Goal: Find specific page/section: Find specific page/section

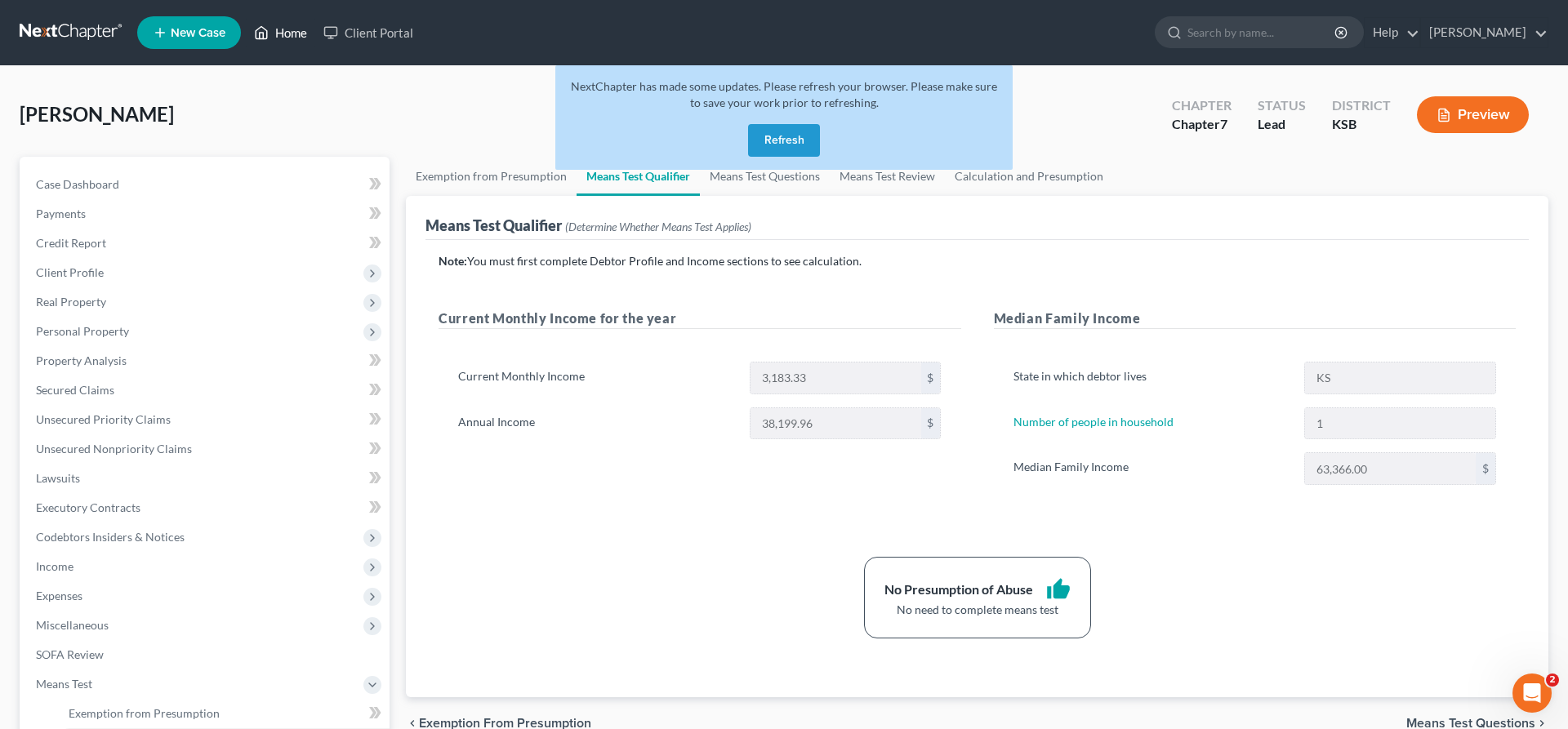
click at [291, 29] on link "Home" at bounding box center [280, 33] width 70 height 29
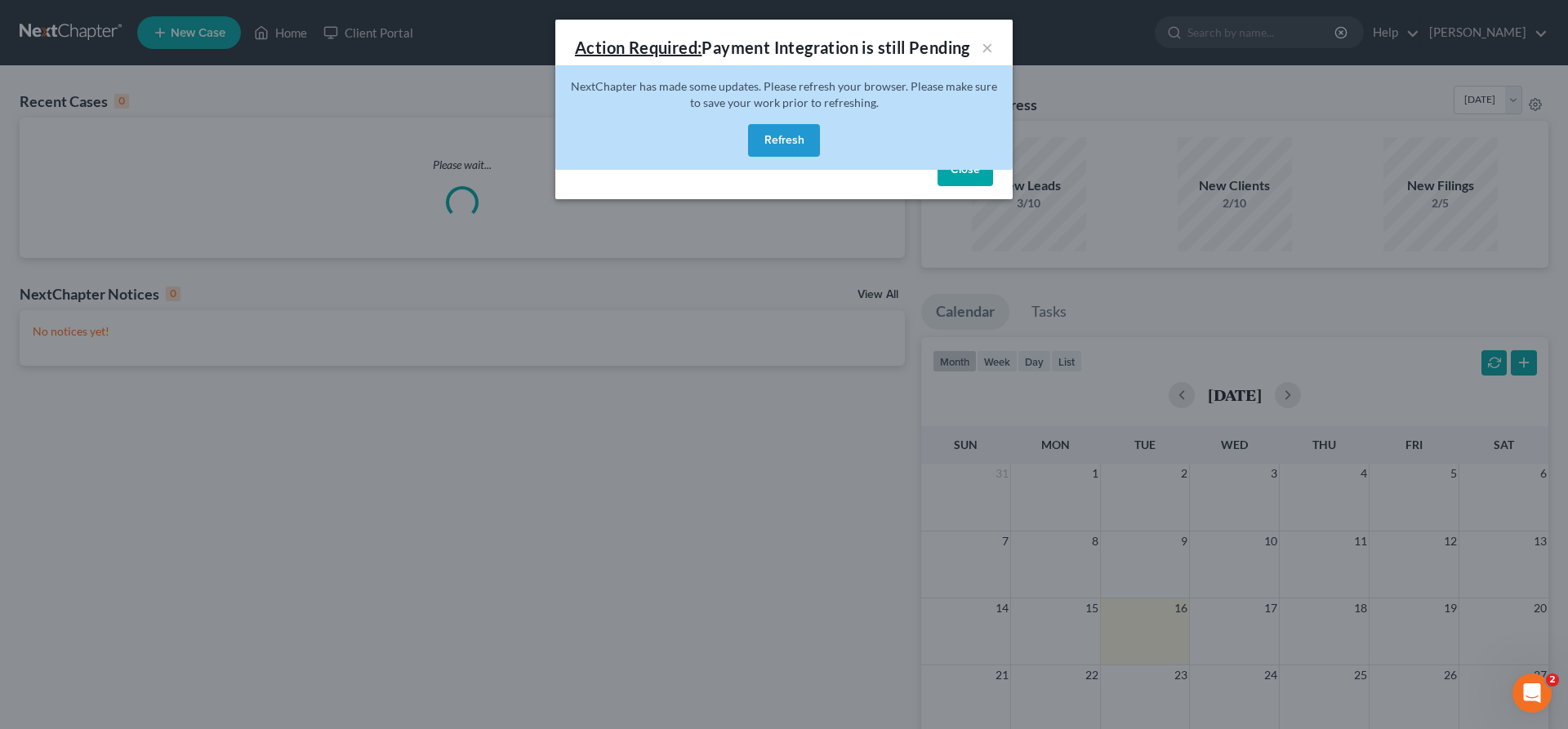
click at [781, 127] on button "Refresh" at bounding box center [784, 141] width 72 height 33
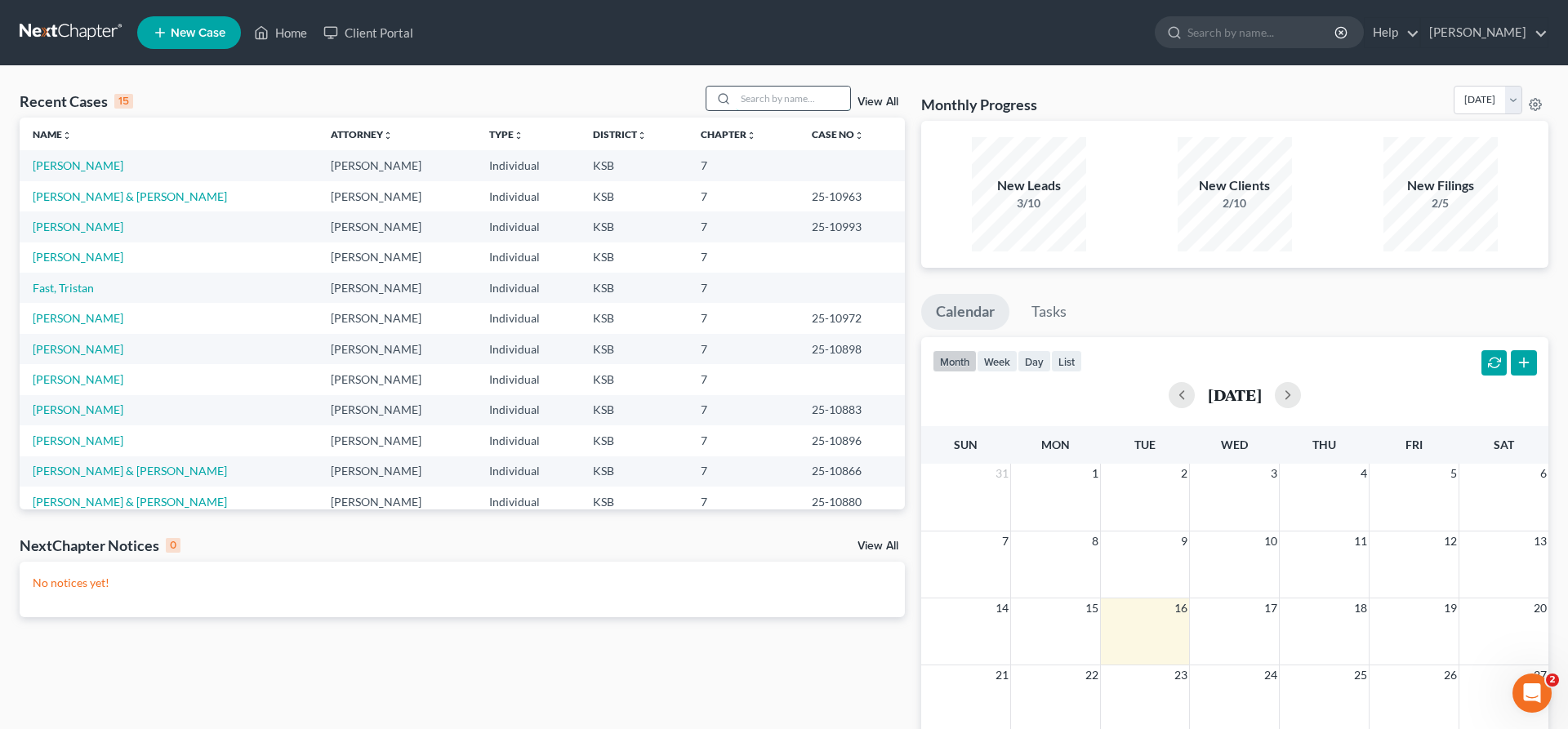
click at [807, 94] on input "search" at bounding box center [793, 99] width 114 height 24
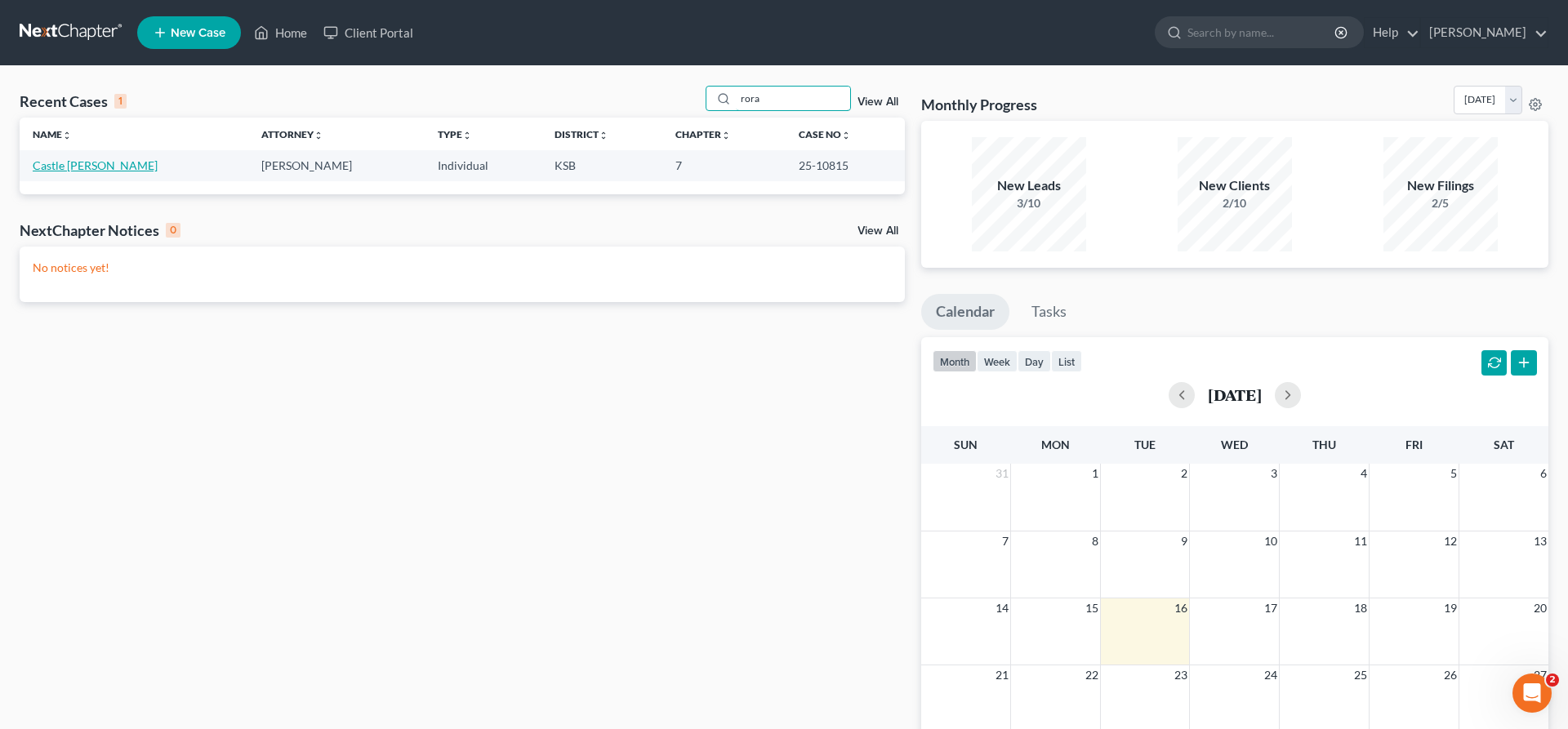
type input "rora"
click at [137, 160] on link "Castle [PERSON_NAME]" at bounding box center [94, 165] width 125 height 14
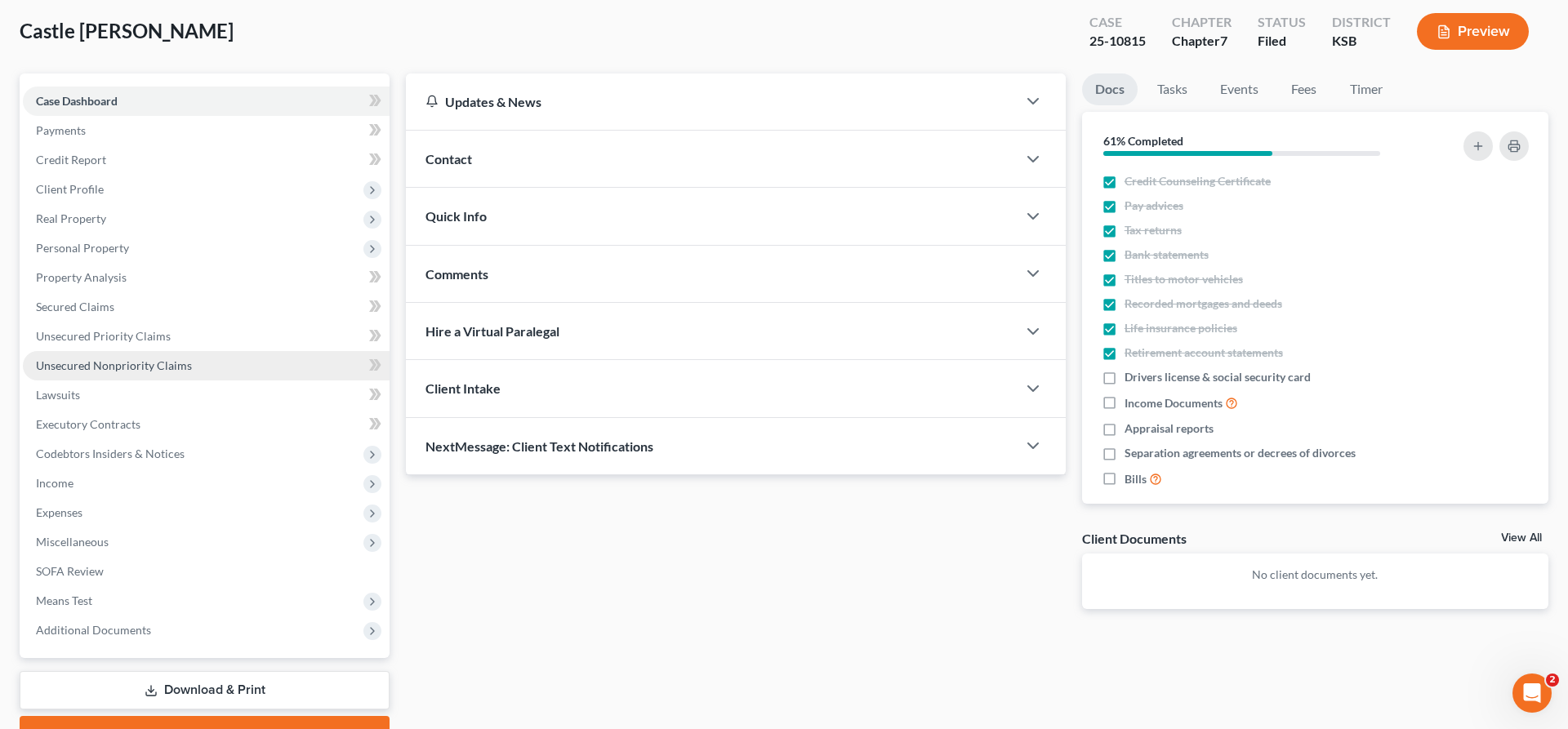
click at [112, 357] on link "Unsecured Nonpriority Claims" at bounding box center [206, 366] width 367 height 29
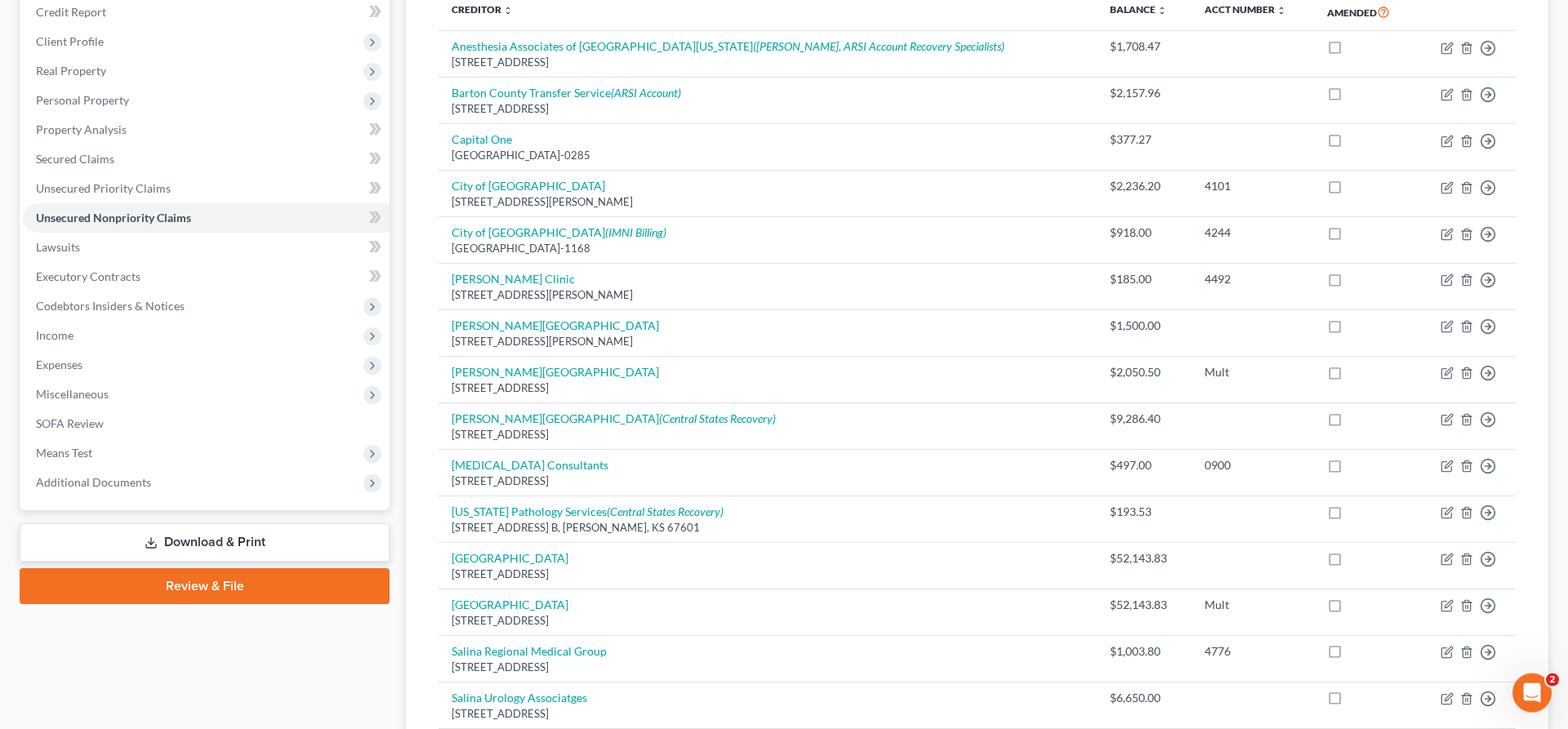
scroll to position [250, 0]
